Goal: Transaction & Acquisition: Subscribe to service/newsletter

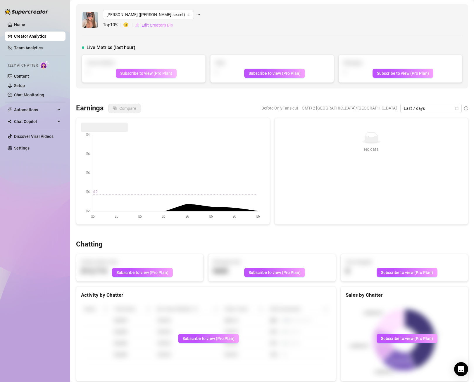
click at [149, 77] on button "Subscribe to view (Pro Plan)" at bounding box center [146, 73] width 61 height 9
click at [110, 25] on span "Top 10 %" at bounding box center [113, 25] width 20 height 7
click at [187, 15] on icon "team" at bounding box center [189, 15] width 4 height 4
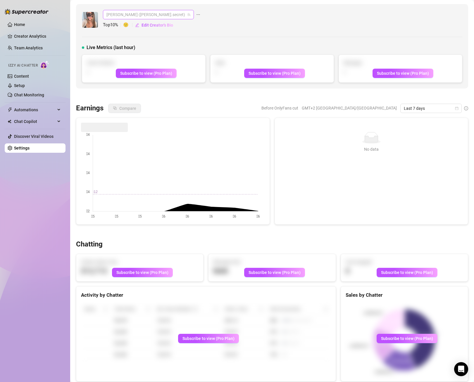
click at [124, 17] on span "[PERSON_NAME] ([PERSON_NAME].secret)" at bounding box center [148, 14] width 84 height 9
click at [254, 40] on div "[PERSON_NAME] ([PERSON_NAME].secret) Top 10 % 🙂 Edit Creator's Bio Live Metrics…" at bounding box center [272, 46] width 392 height 84
click at [138, 19] on div "[PERSON_NAME] ([PERSON_NAME].secret)" at bounding box center [148, 14] width 91 height 9
click at [161, 38] on div "[PERSON_NAME] ( [PERSON_NAME].secret )" at bounding box center [147, 36] width 78 height 7
click at [242, 42] on div "[PERSON_NAME] ([PERSON_NAME].secret) [PERSON_NAME] ([PERSON_NAME].secret) Top 1…" at bounding box center [272, 46] width 392 height 84
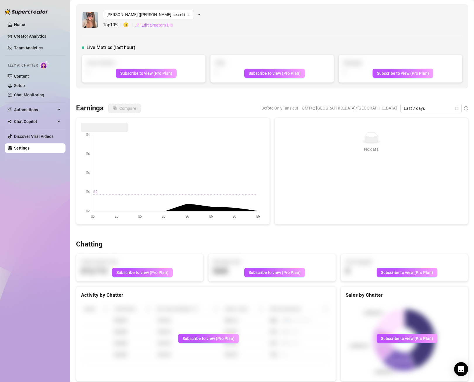
click at [153, 67] on div "Active Chatters - Subscribe to view (Pro Plan)" at bounding box center [143, 68] width 123 height 27
